Goal: Information Seeking & Learning: Learn about a topic

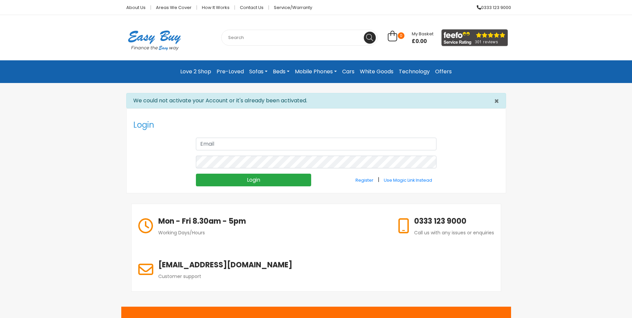
click at [198, 69] on link "Love 2 Shop" at bounding box center [196, 72] width 36 height 12
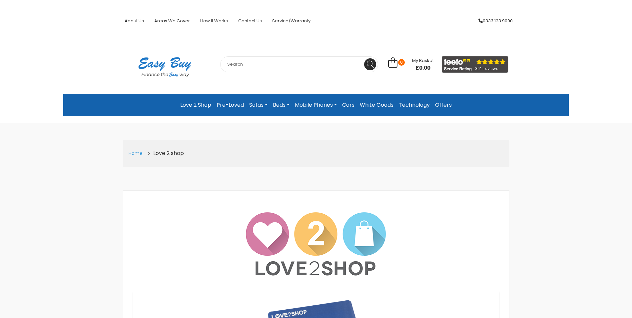
click at [133, 153] on link "Home" at bounding box center [136, 153] width 14 height 7
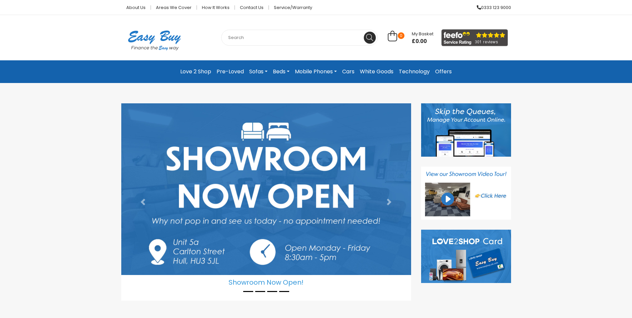
click at [199, 69] on link "Love 2 Shop" at bounding box center [196, 72] width 36 height 12
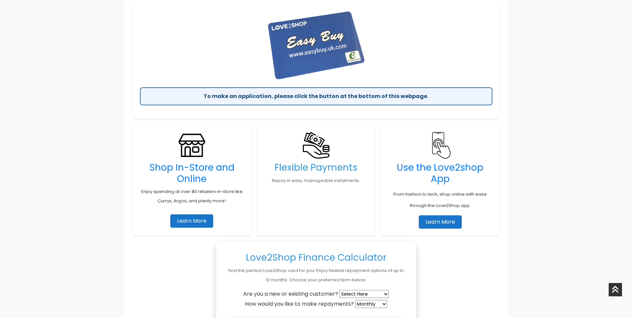
scroll to position [300, 0]
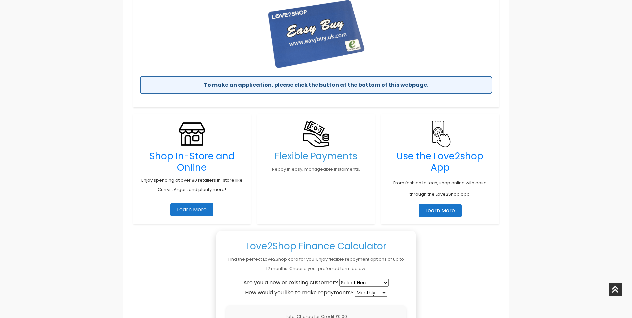
click at [192, 207] on link "Learn More" at bounding box center [191, 209] width 43 height 13
